Goal: Task Accomplishment & Management: Manage account settings

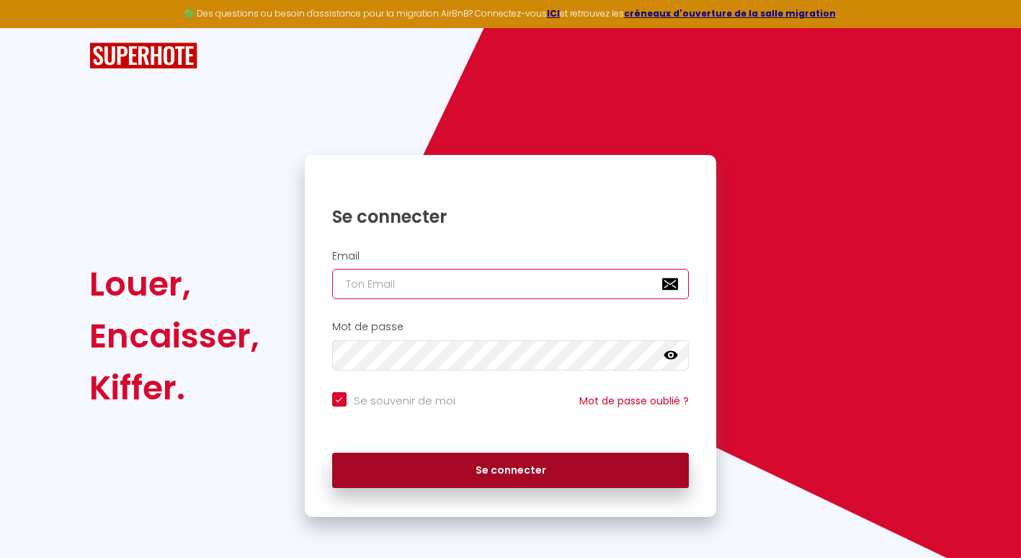
type input "[EMAIL_ADDRESS][DOMAIN_NAME]"
click at [525, 470] on button "Se connecter" at bounding box center [511, 471] width 358 height 36
checkbox input "true"
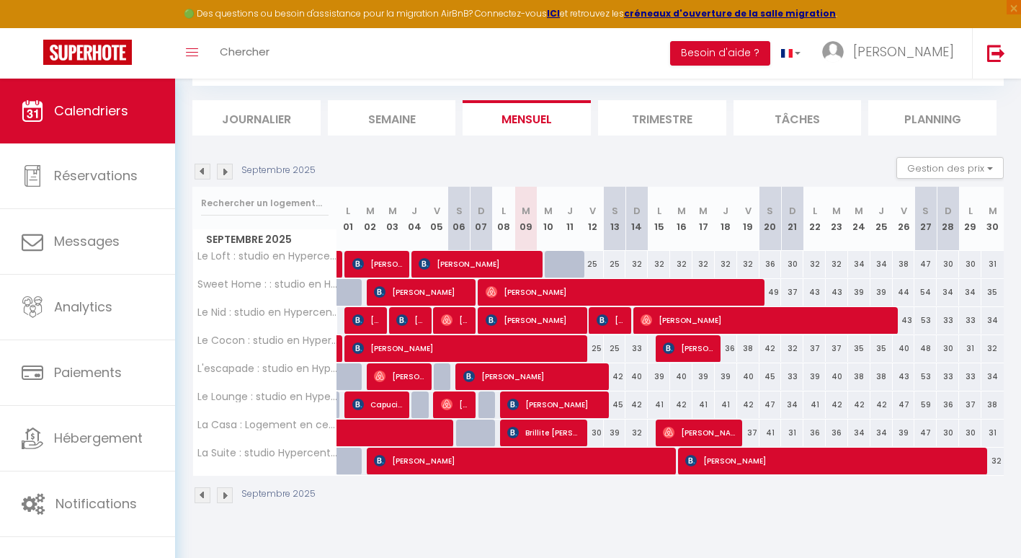
scroll to position [79, 0]
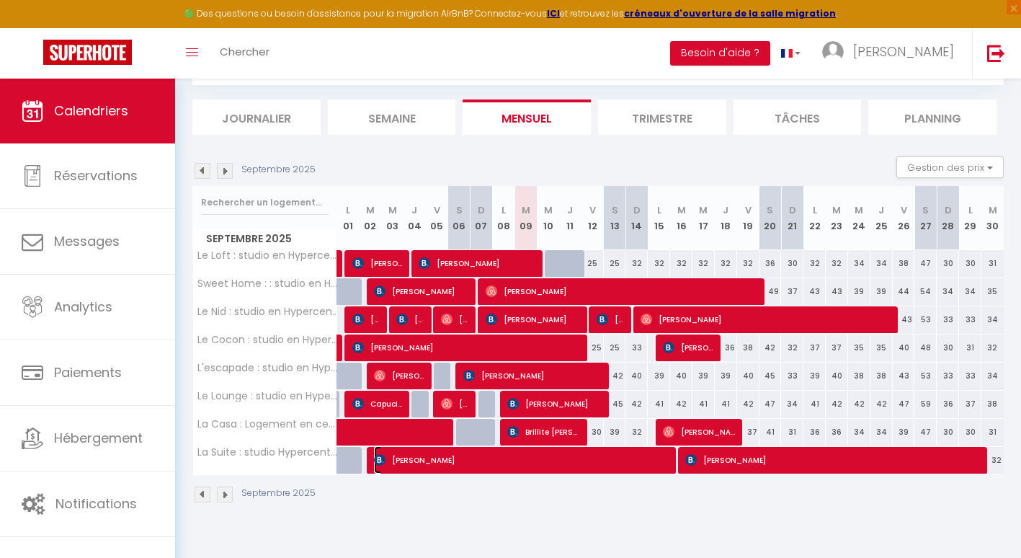
click at [510, 466] on span "[PERSON_NAME]" at bounding box center [523, 459] width 298 height 27
select select "OK"
select select "KO"
select select "0"
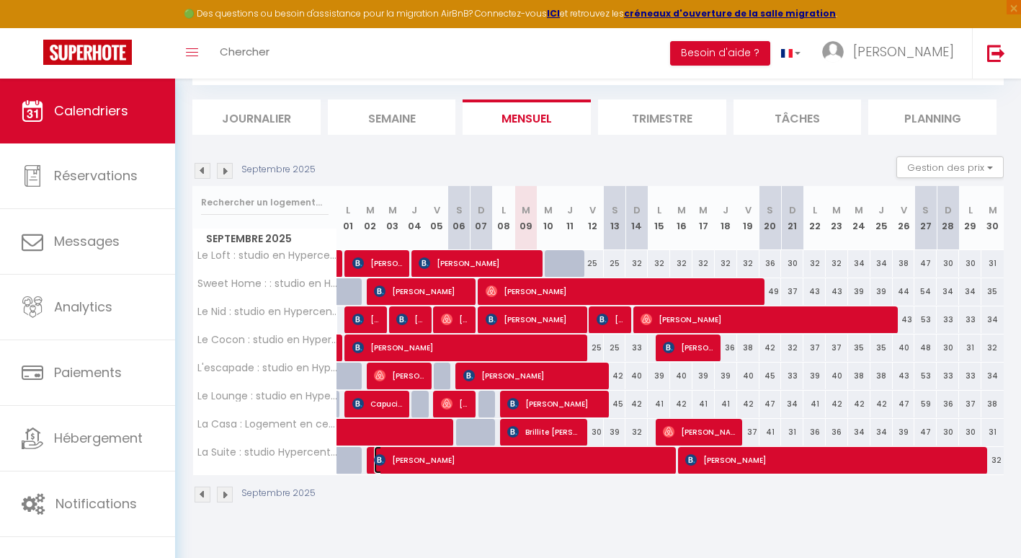
select select "1"
select select
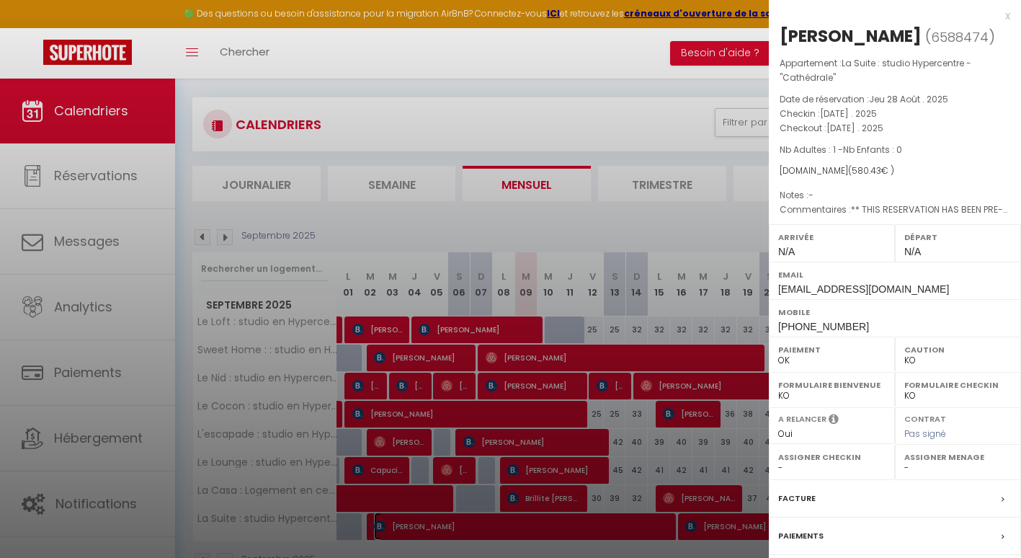
scroll to position [0, 0]
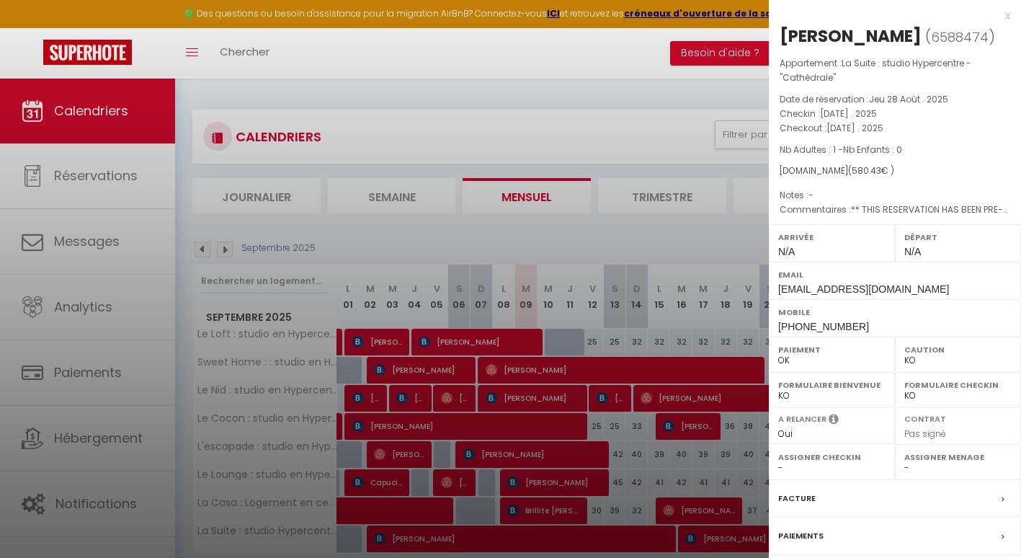
drag, startPoint x: 994, startPoint y: 15, endPoint x: 986, endPoint y: 18, distance: 8.4
click at [994, 16] on div "x" at bounding box center [889, 15] width 241 height 17
